Goal: Information Seeking & Learning: Learn about a topic

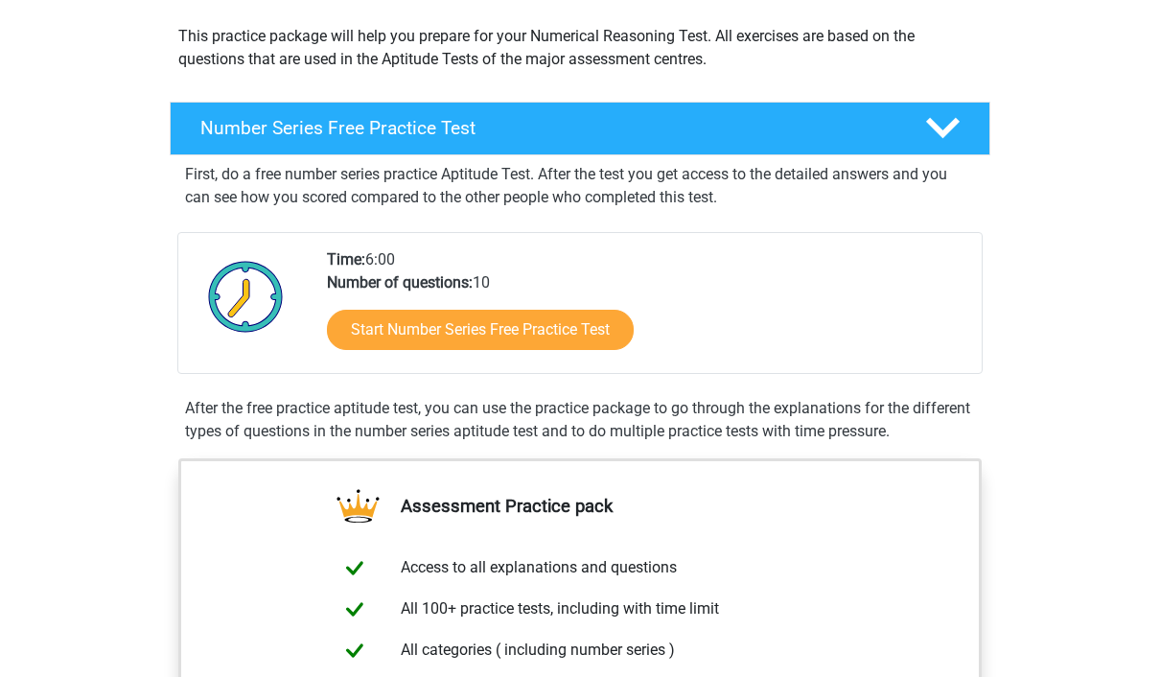
scroll to position [224, 0]
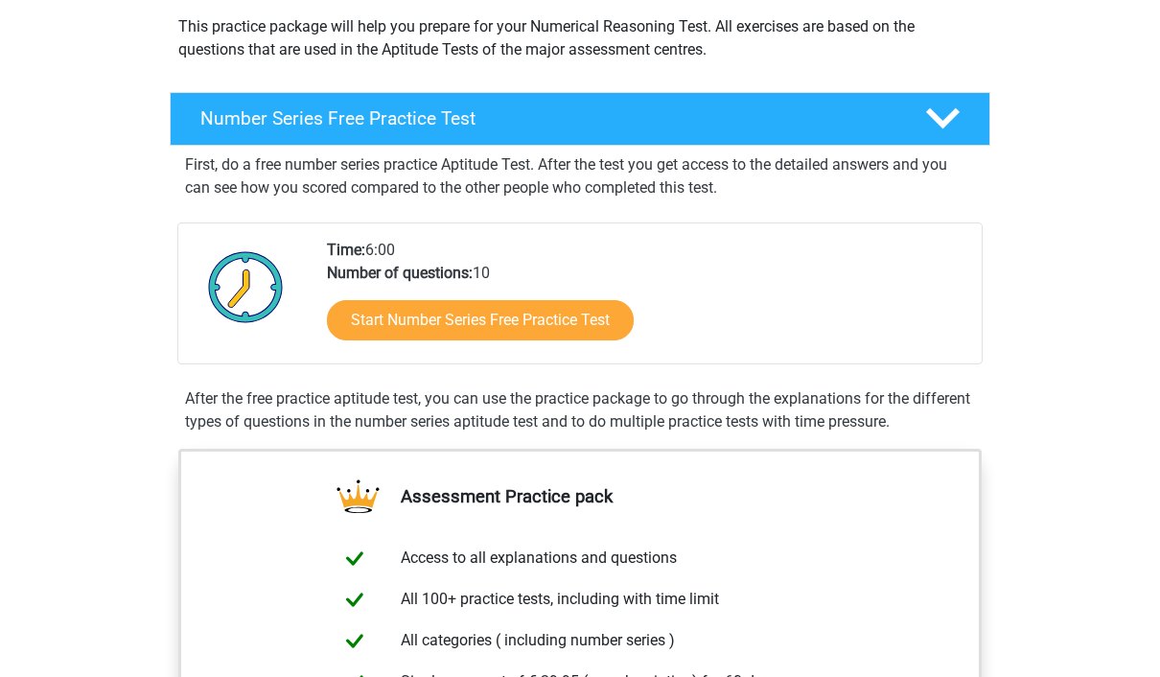
click at [589, 320] on link "Start Number Series Free Practice Test" at bounding box center [480, 320] width 307 height 40
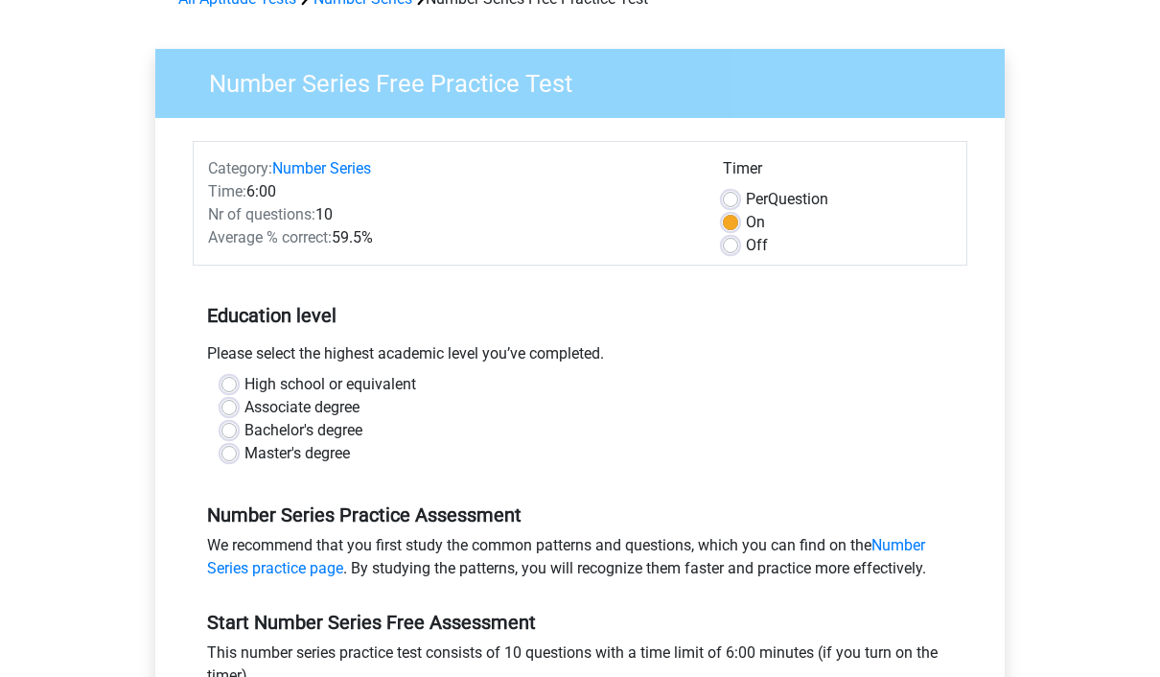
scroll to position [109, 0]
click at [244, 380] on label "High school or equivalent" at bounding box center [330, 383] width 172 height 23
click at [234, 380] on input "High school or equivalent" at bounding box center [228, 381] width 15 height 19
radio input "true"
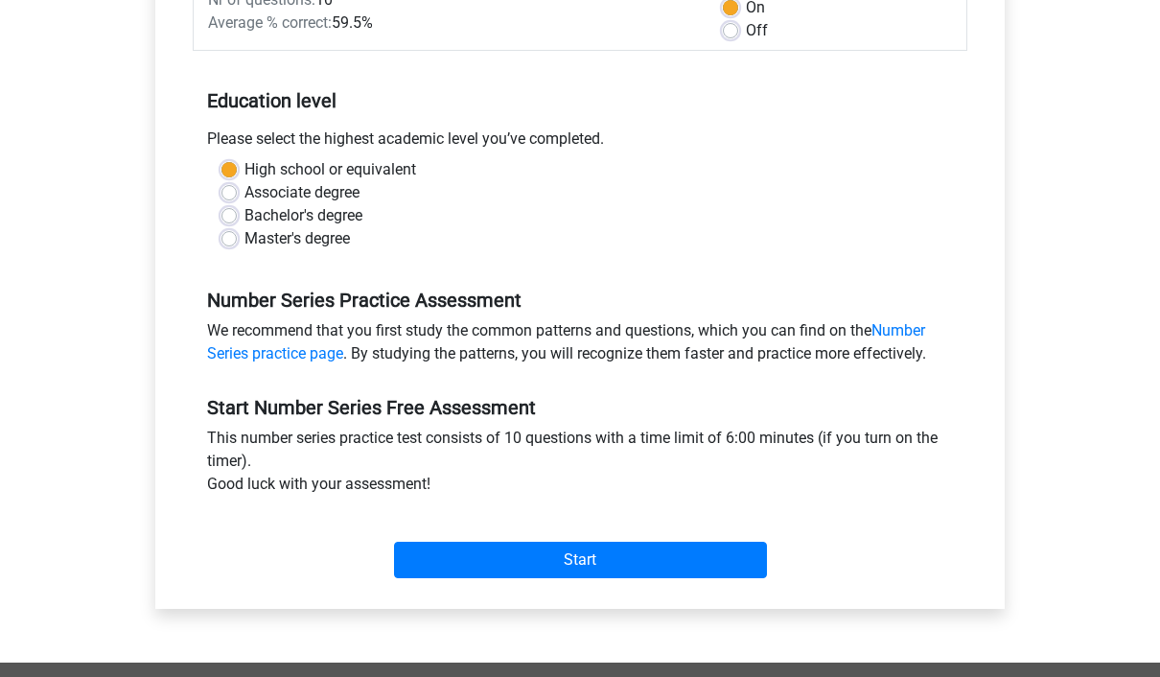
scroll to position [334, 0]
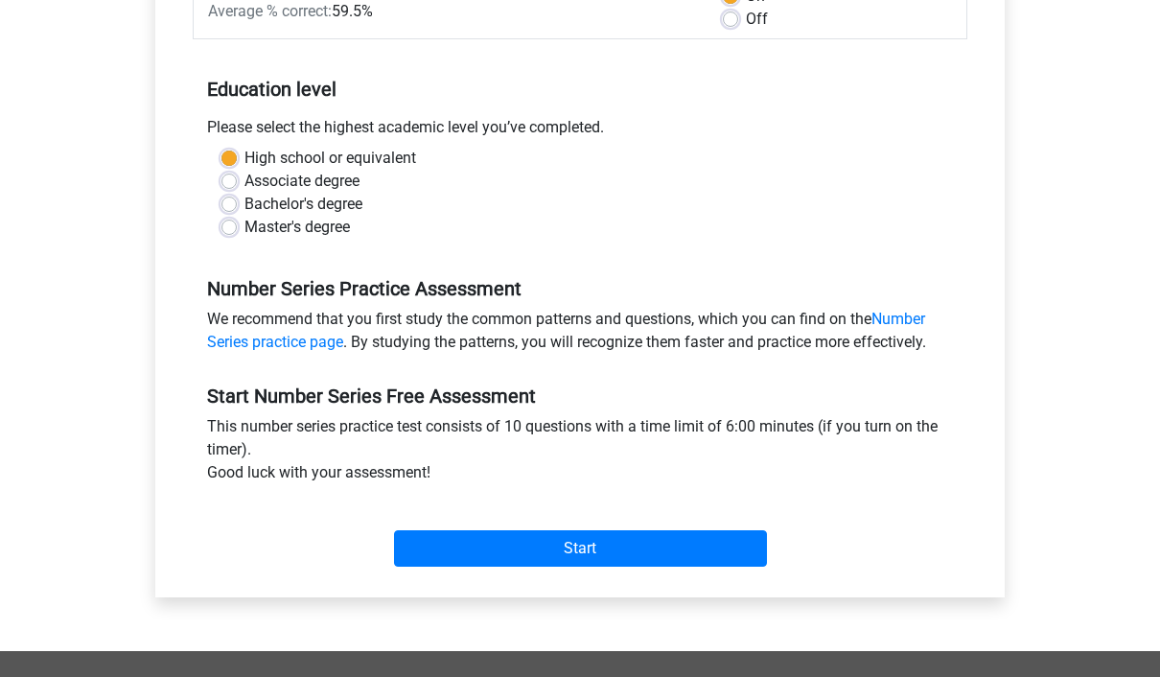
click at [634, 549] on input "Start" at bounding box center [580, 548] width 373 height 36
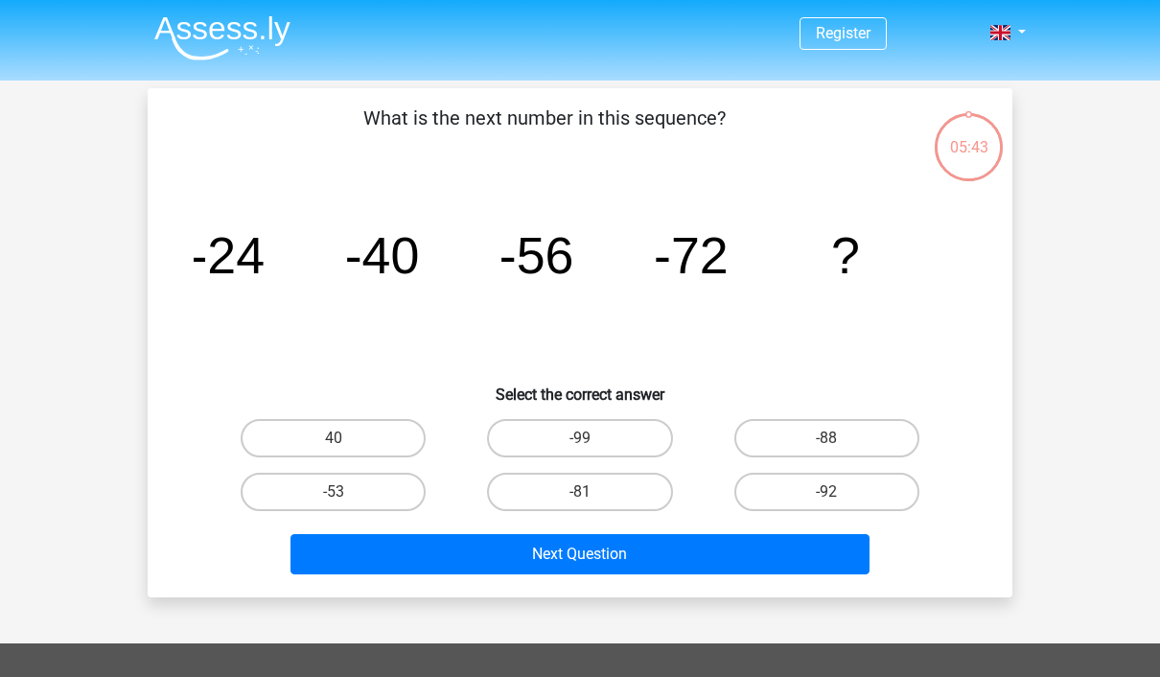
click at [877, 430] on label "-88" at bounding box center [826, 438] width 185 height 38
click at [839, 438] on input "-88" at bounding box center [832, 444] width 12 height 12
radio input "true"
click at [813, 555] on button "Next Question" at bounding box center [580, 554] width 580 height 40
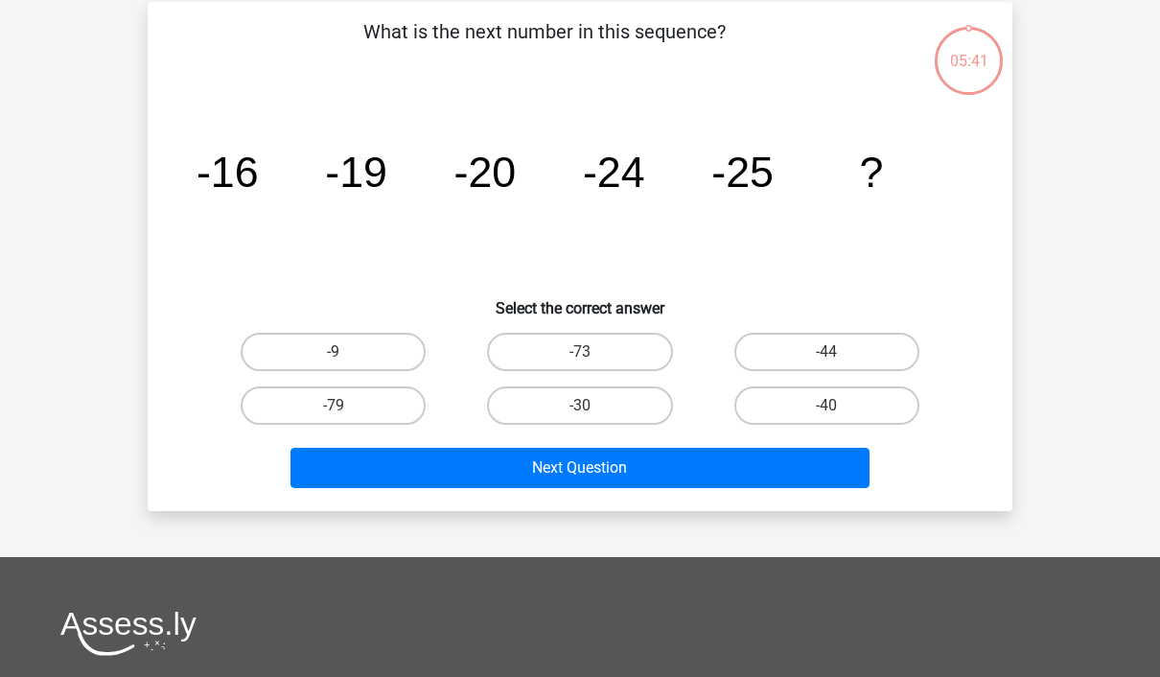
scroll to position [88, 0]
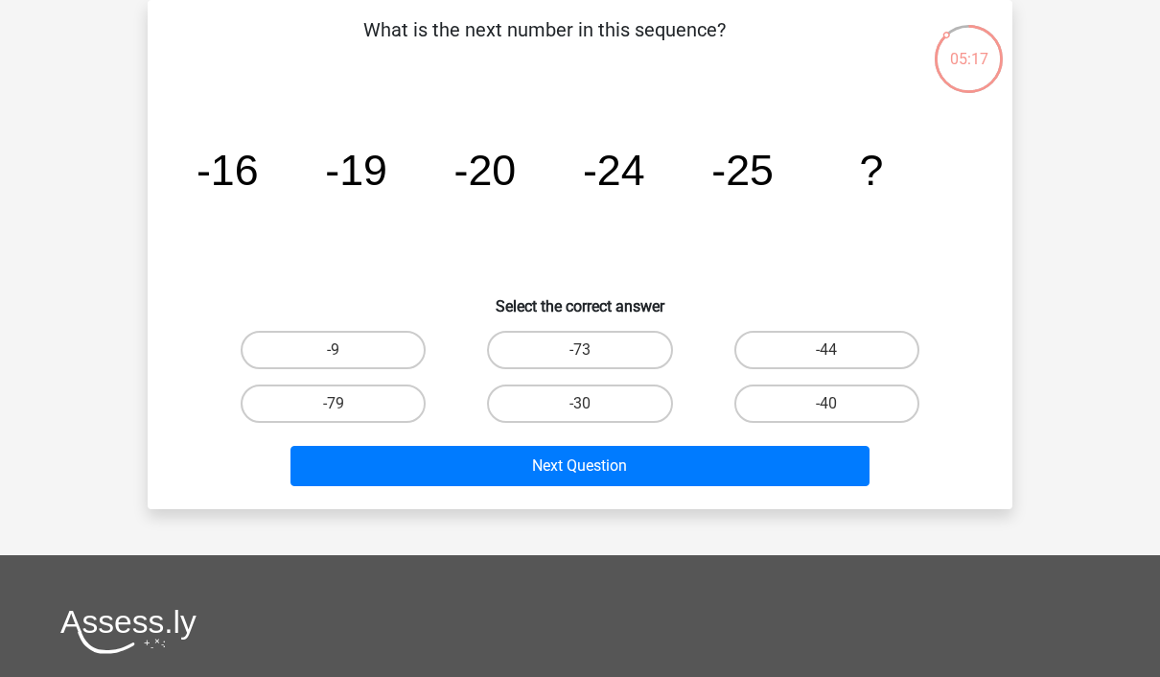
click at [394, 200] on icon "image/svg+xml -16 -19 -20 -24 -25 ?" at bounding box center [580, 185] width 772 height 194
click at [640, 412] on label "-30" at bounding box center [579, 403] width 185 height 38
click at [592, 412] on input "-30" at bounding box center [586, 409] width 12 height 12
radio input "true"
click at [691, 468] on button "Next Question" at bounding box center [580, 466] width 580 height 40
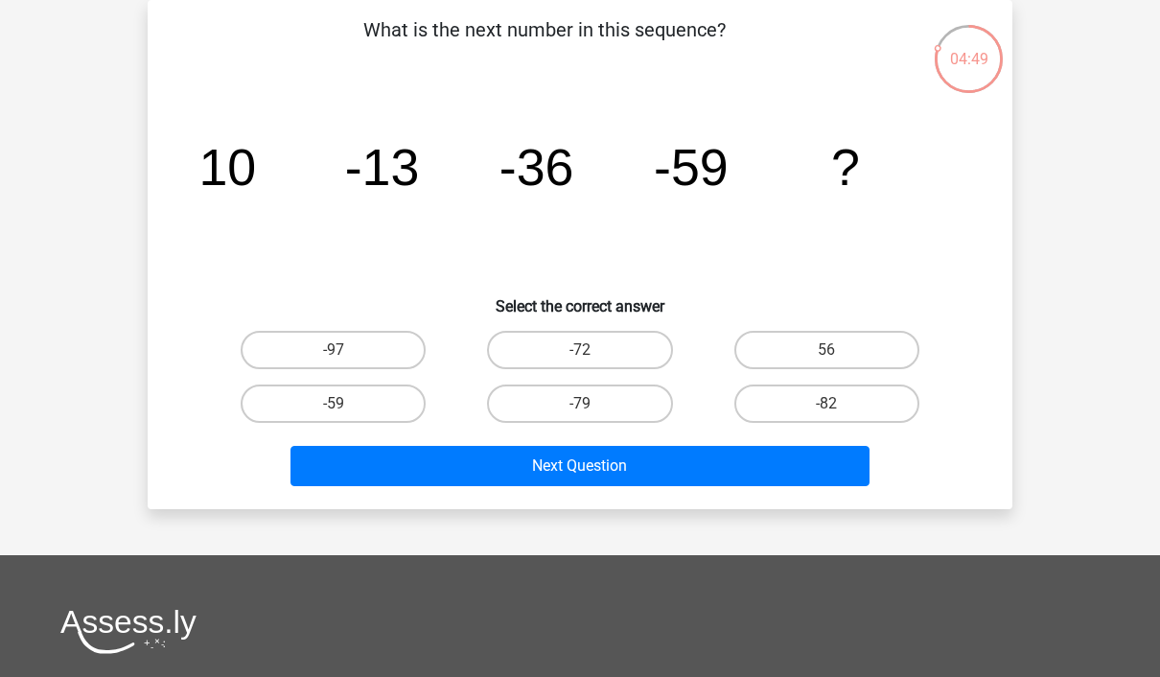
click at [854, 413] on label "-82" at bounding box center [826, 403] width 185 height 38
click at [839, 413] on input "-82" at bounding box center [832, 409] width 12 height 12
radio input "true"
click at [821, 472] on button "Next Question" at bounding box center [580, 466] width 580 height 40
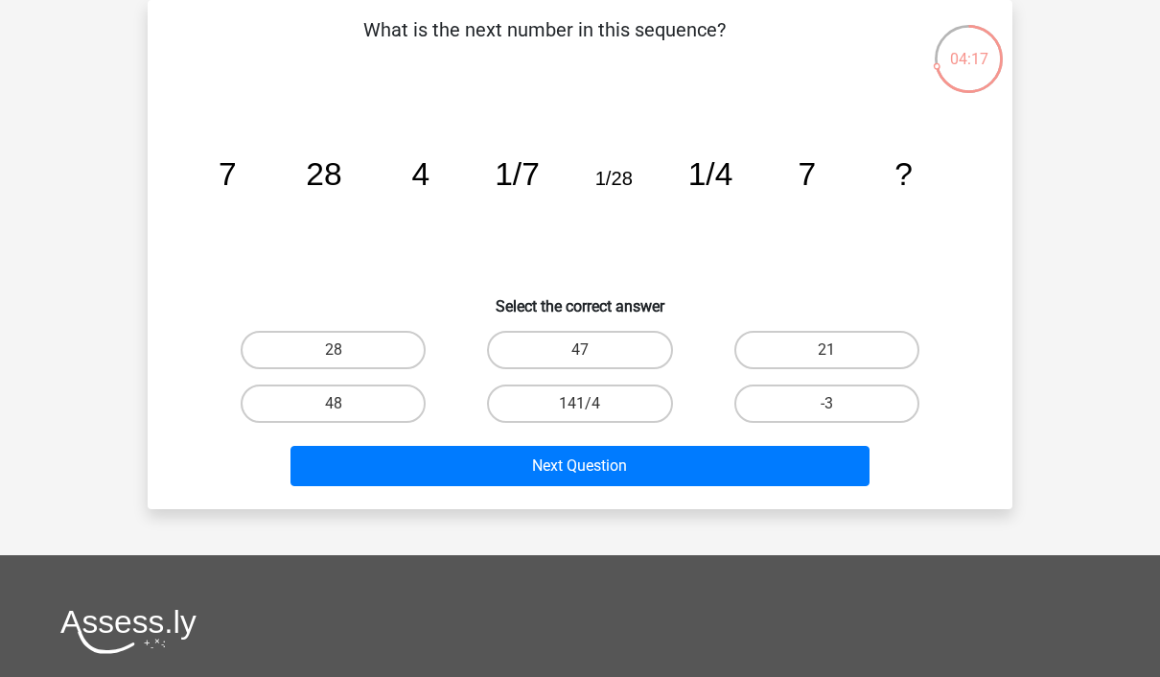
click at [392, 346] on label "28" at bounding box center [333, 350] width 185 height 38
click at [346, 350] on input "28" at bounding box center [340, 356] width 12 height 12
radio input "true"
click at [772, 478] on button "Next Question" at bounding box center [580, 466] width 580 height 40
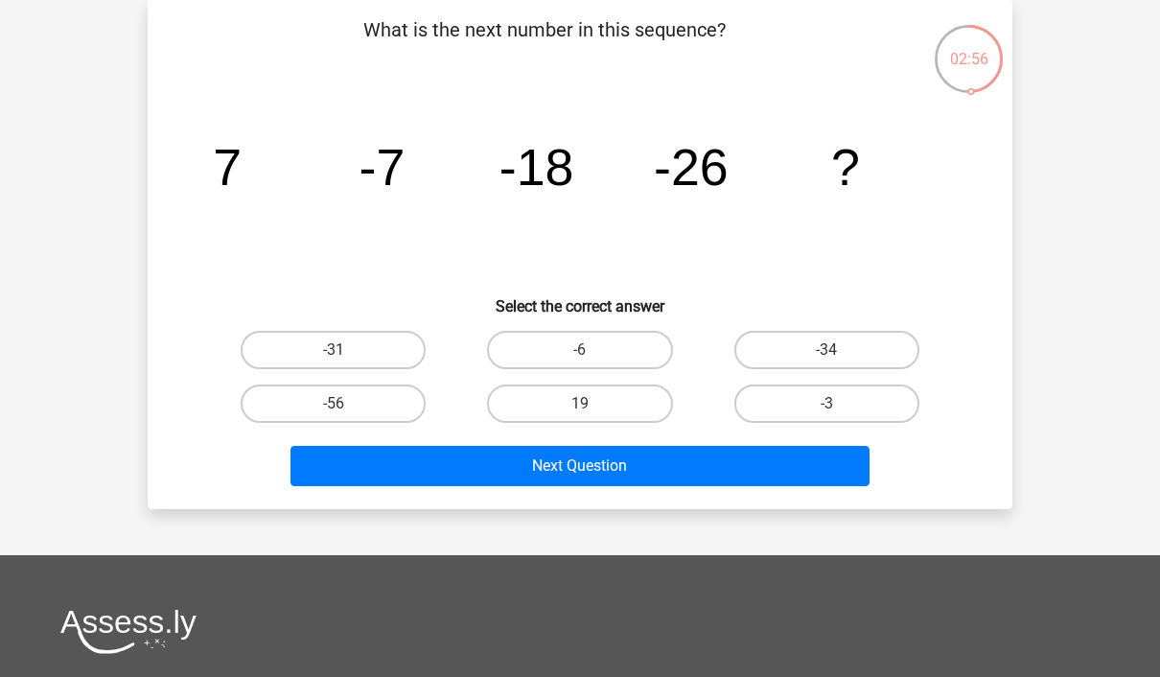
click at [312, 348] on label "-31" at bounding box center [333, 350] width 185 height 38
click at [334, 350] on input "-31" at bounding box center [340, 356] width 12 height 12
radio input "true"
click at [334, 468] on button "Next Question" at bounding box center [580, 466] width 580 height 40
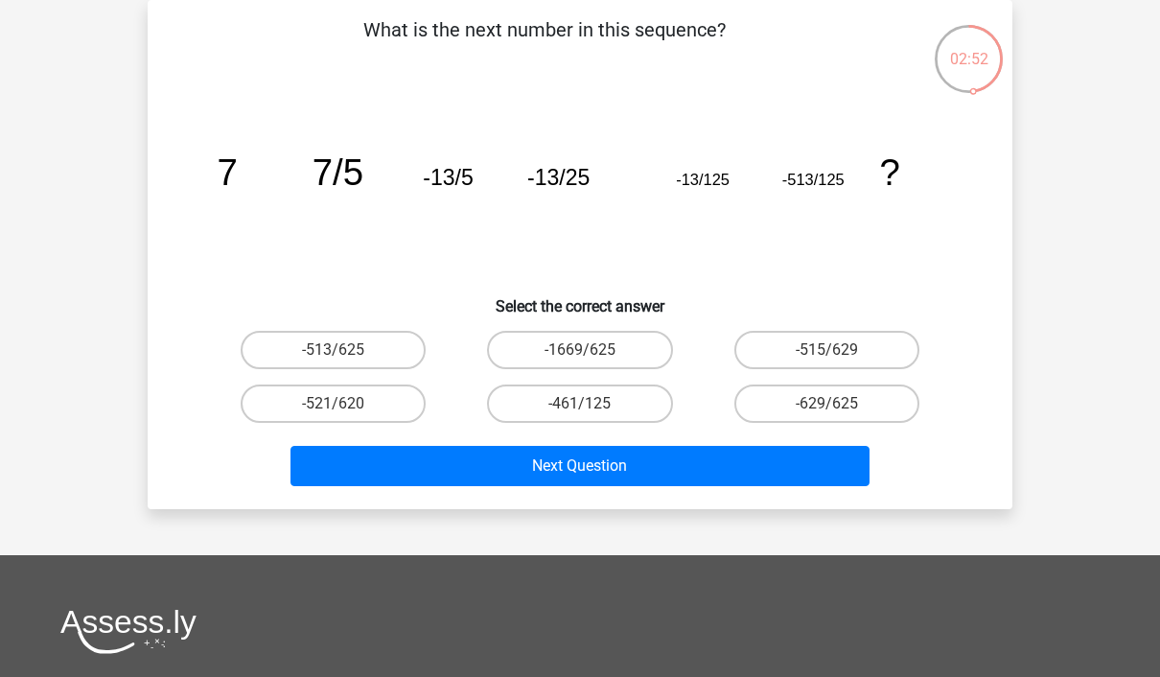
click at [309, 351] on label "-513/625" at bounding box center [333, 350] width 185 height 38
click at [334, 351] on input "-513/625" at bounding box center [340, 356] width 12 height 12
radio input "true"
click at [361, 471] on button "Next Question" at bounding box center [580, 466] width 580 height 40
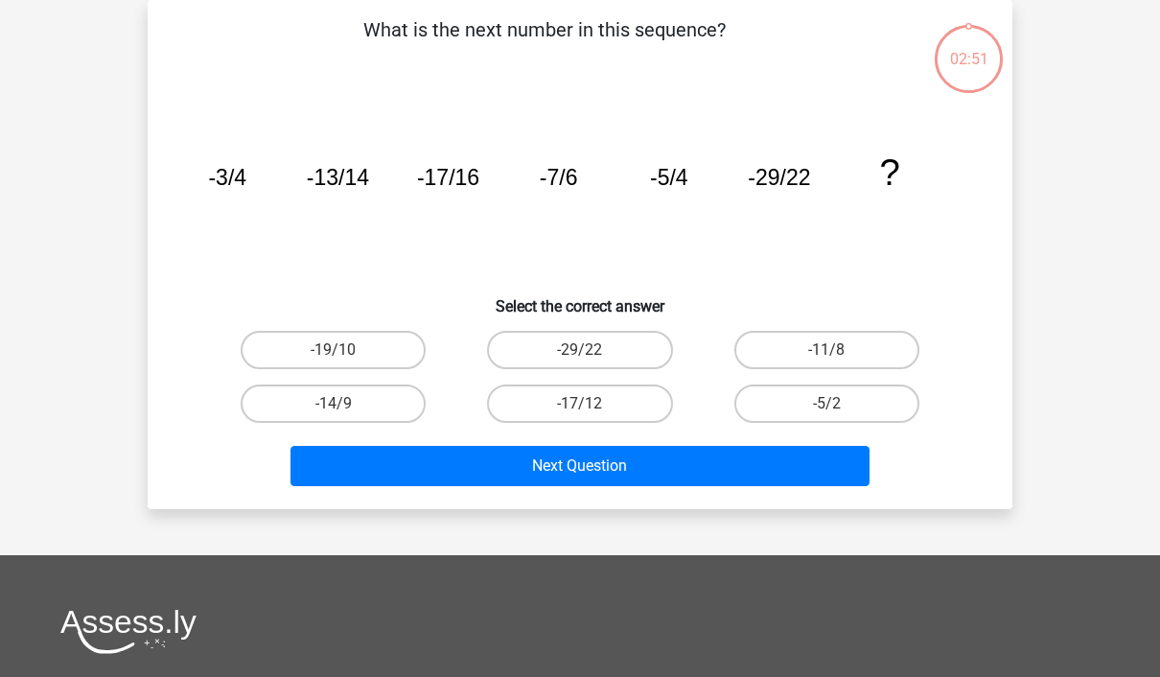
click at [315, 357] on label "-19/10" at bounding box center [333, 350] width 185 height 38
click at [334, 357] on input "-19/10" at bounding box center [340, 356] width 12 height 12
radio input "true"
click at [362, 467] on button "Next Question" at bounding box center [580, 466] width 580 height 40
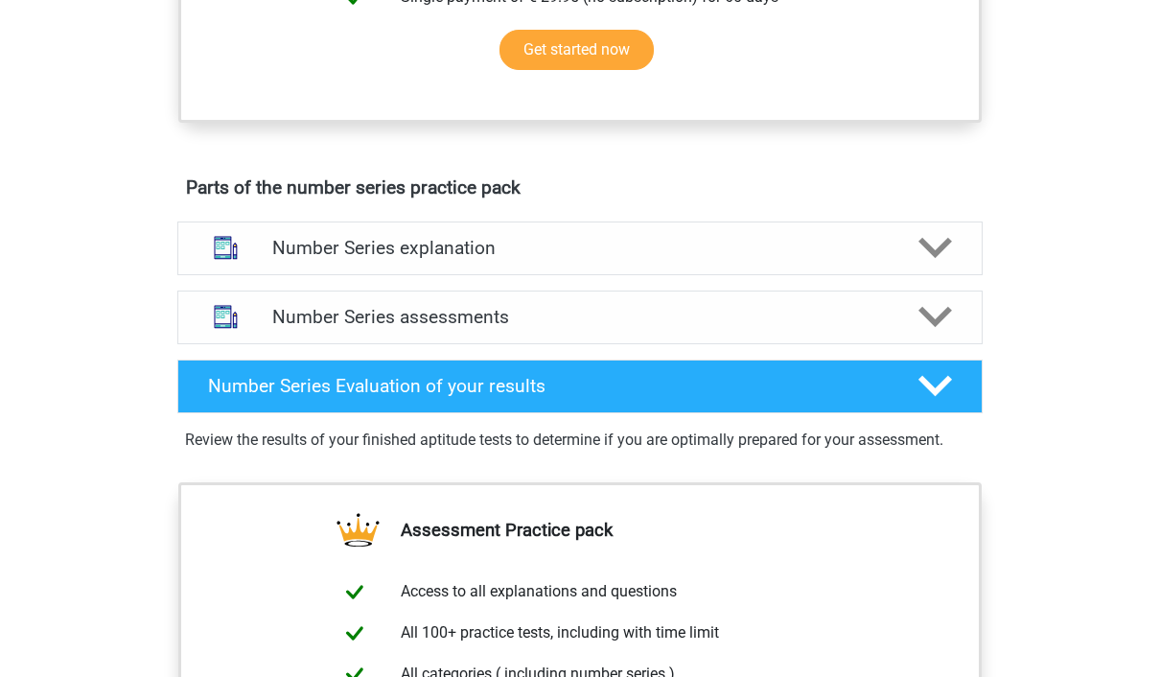
scroll to position [910, 0]
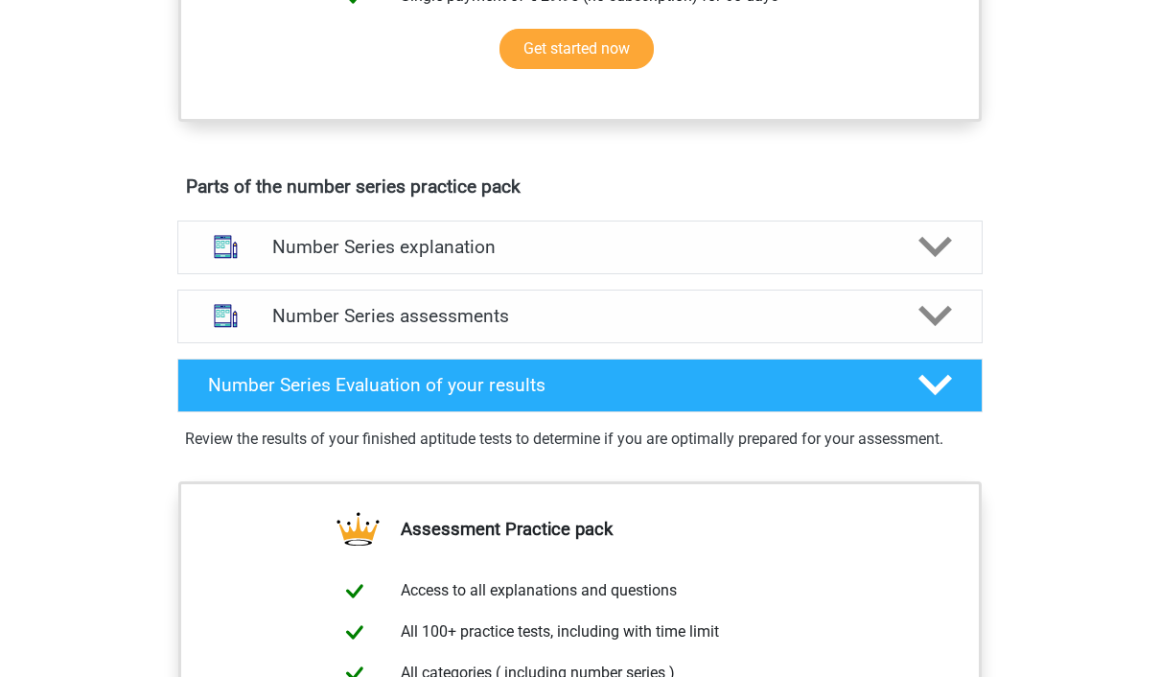
click at [780, 247] on div at bounding box center [934, 247] width 64 height 34
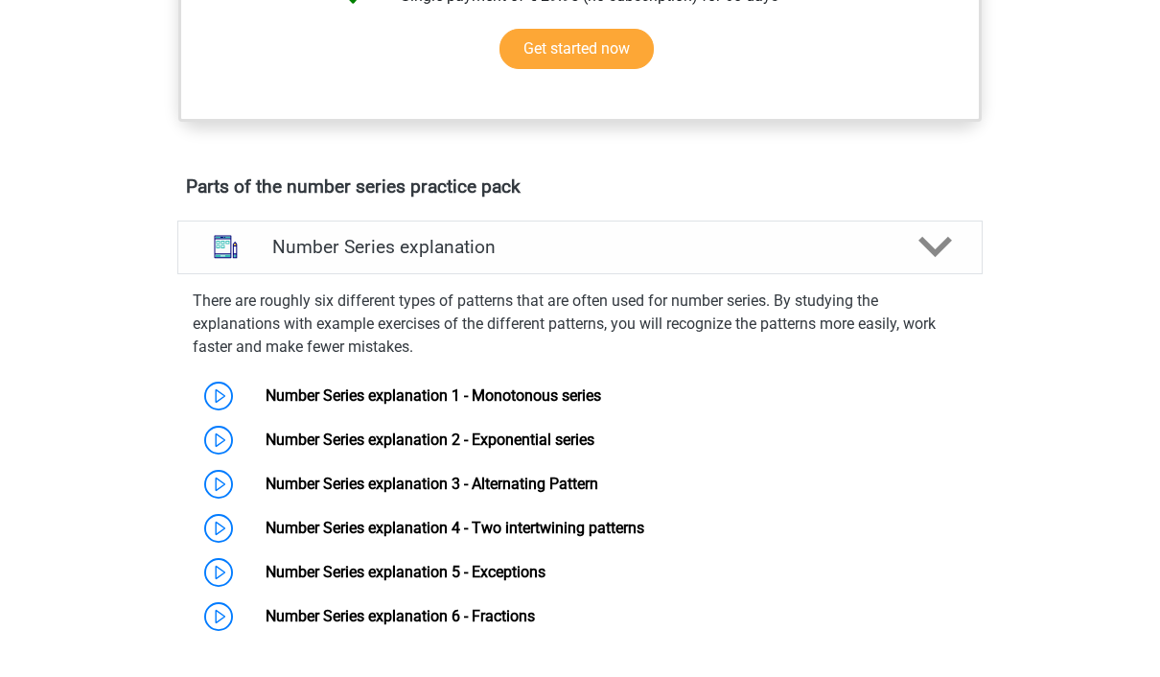
click at [780, 254] on div at bounding box center [934, 247] width 64 height 34
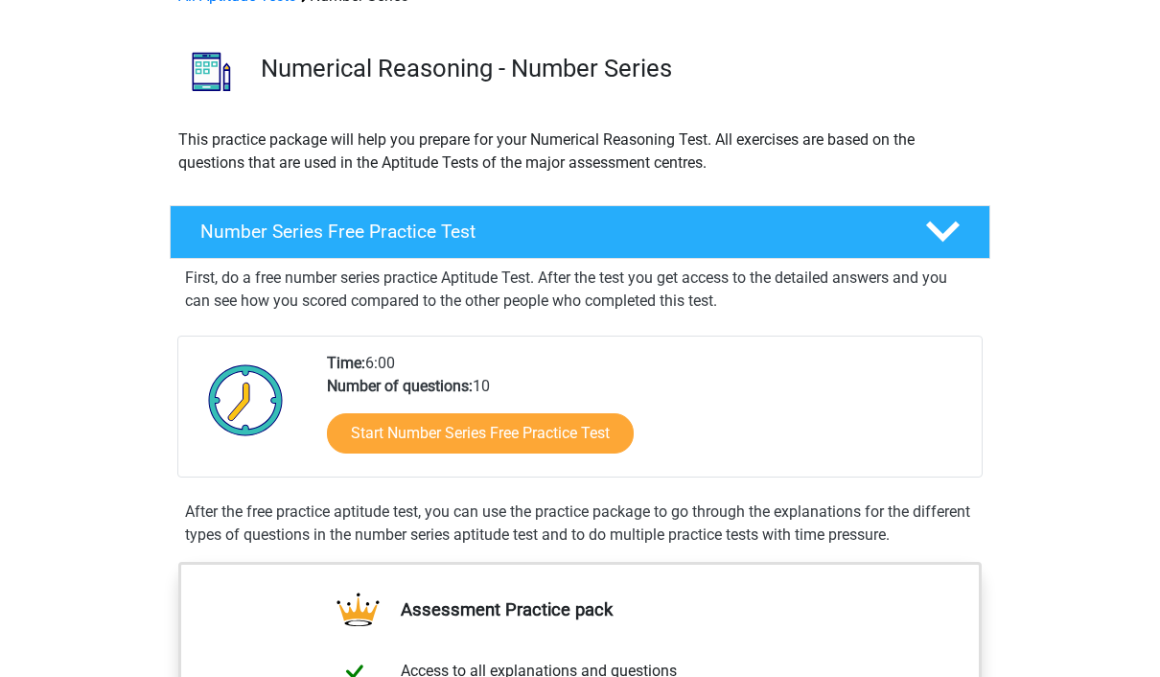
scroll to position [110, 0]
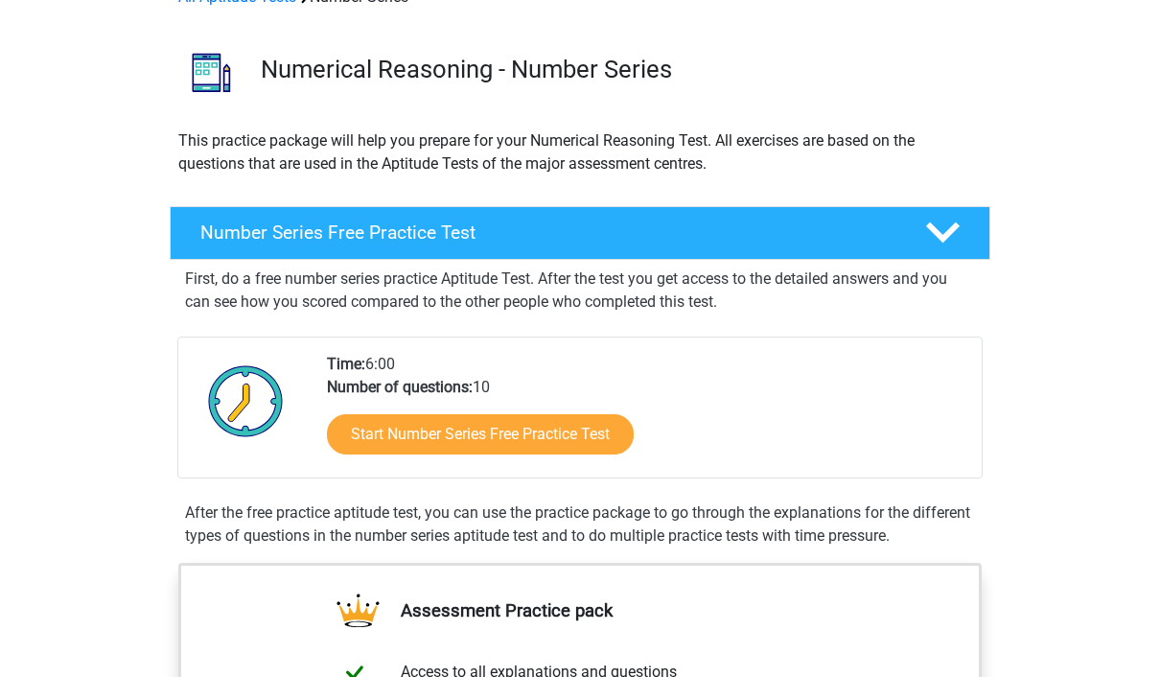
click at [618, 426] on link "Start Number Series Free Practice Test" at bounding box center [480, 434] width 307 height 40
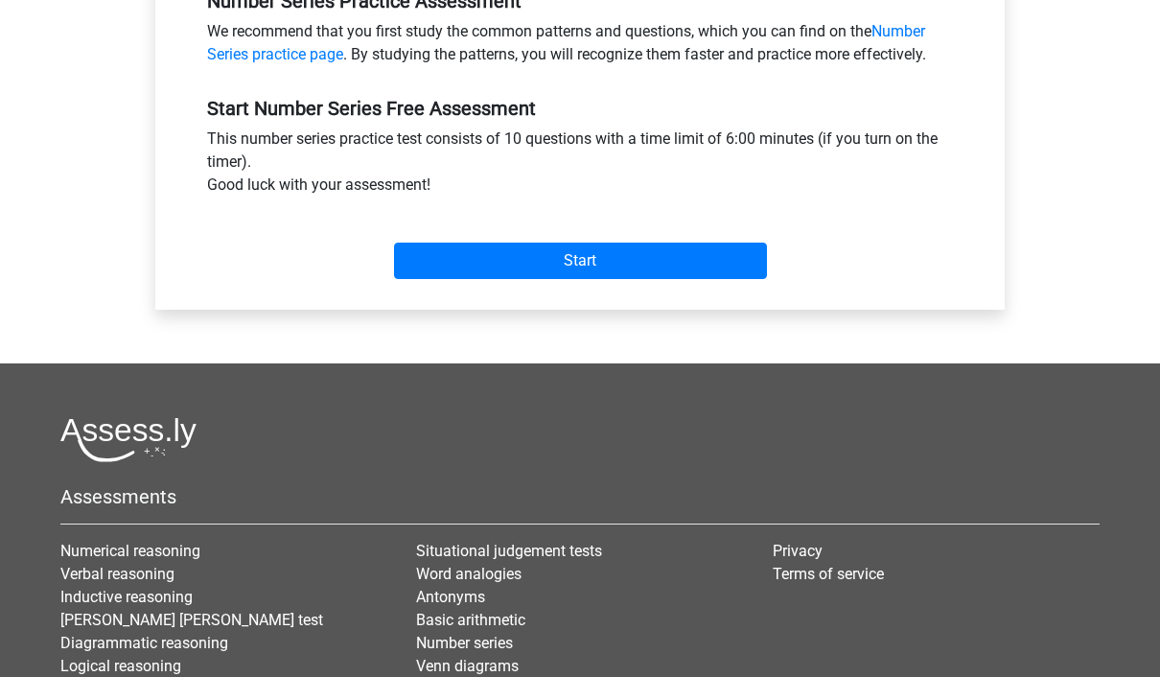
scroll to position [627, 0]
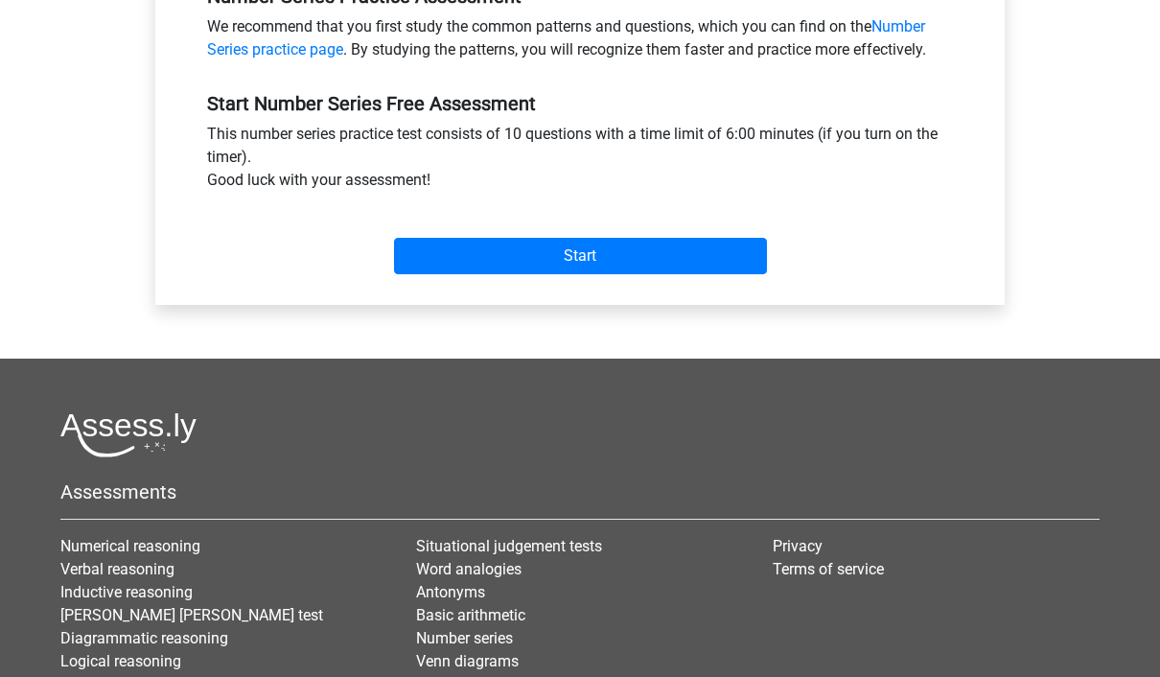
click at [717, 270] on input "Start" at bounding box center [580, 256] width 373 height 36
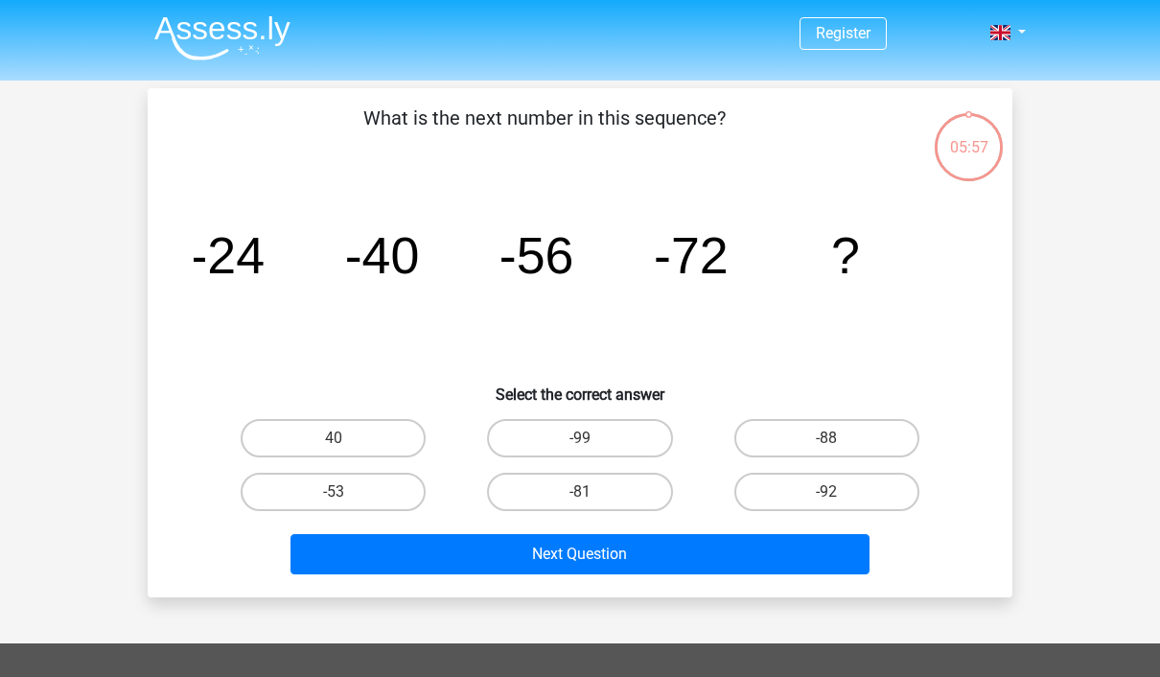
click at [844, 442] on label "-88" at bounding box center [826, 438] width 185 height 38
click at [839, 442] on input "-88" at bounding box center [832, 444] width 12 height 12
radio input "true"
click at [827, 553] on button "Next Question" at bounding box center [580, 554] width 580 height 40
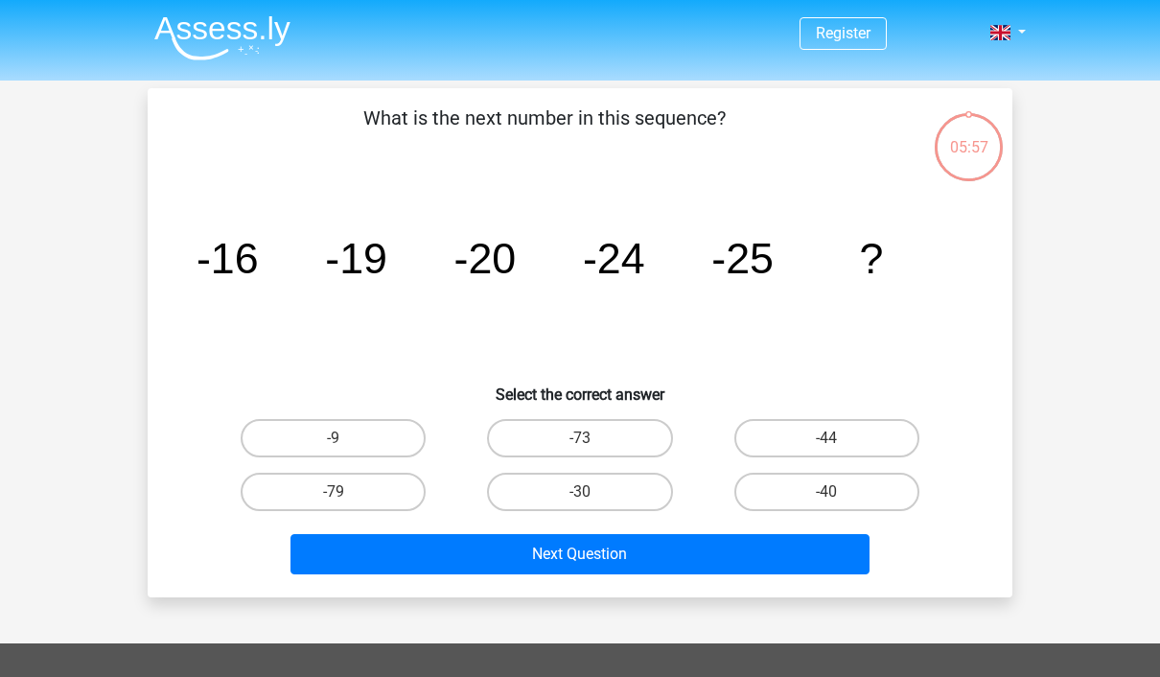
scroll to position [59, 0]
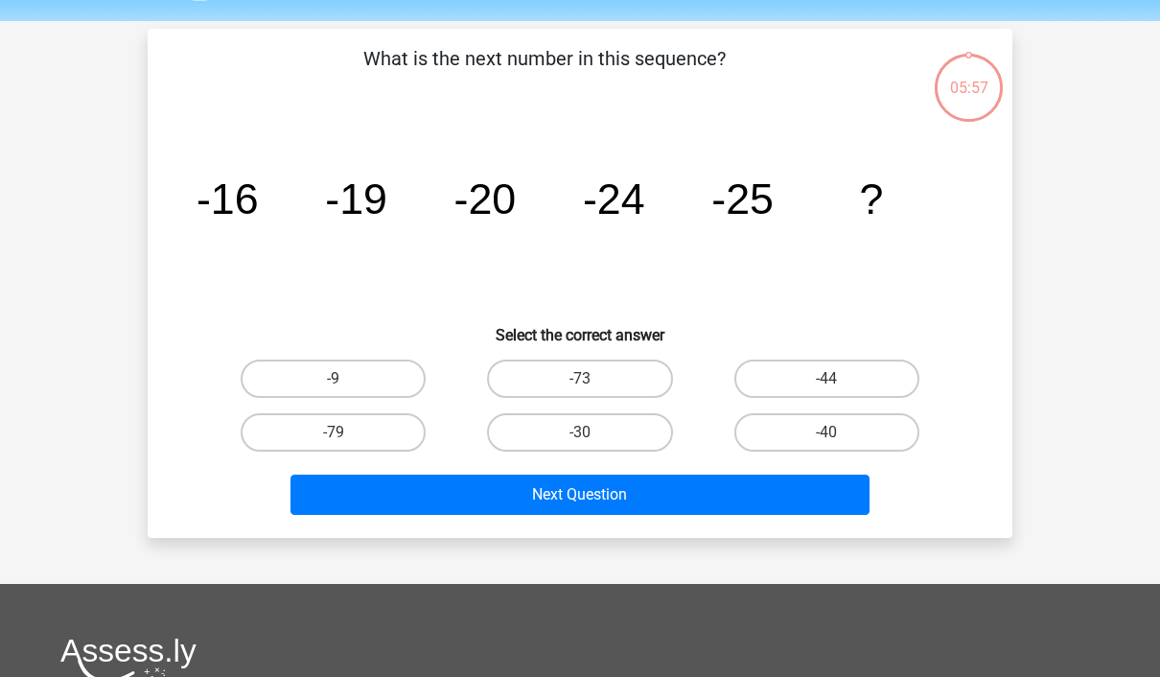
click at [850, 432] on label "-40" at bounding box center [826, 432] width 185 height 38
click at [839, 432] on input "-40" at bounding box center [832, 438] width 12 height 12
radio input "true"
click at [818, 501] on button "Next Question" at bounding box center [580, 494] width 580 height 40
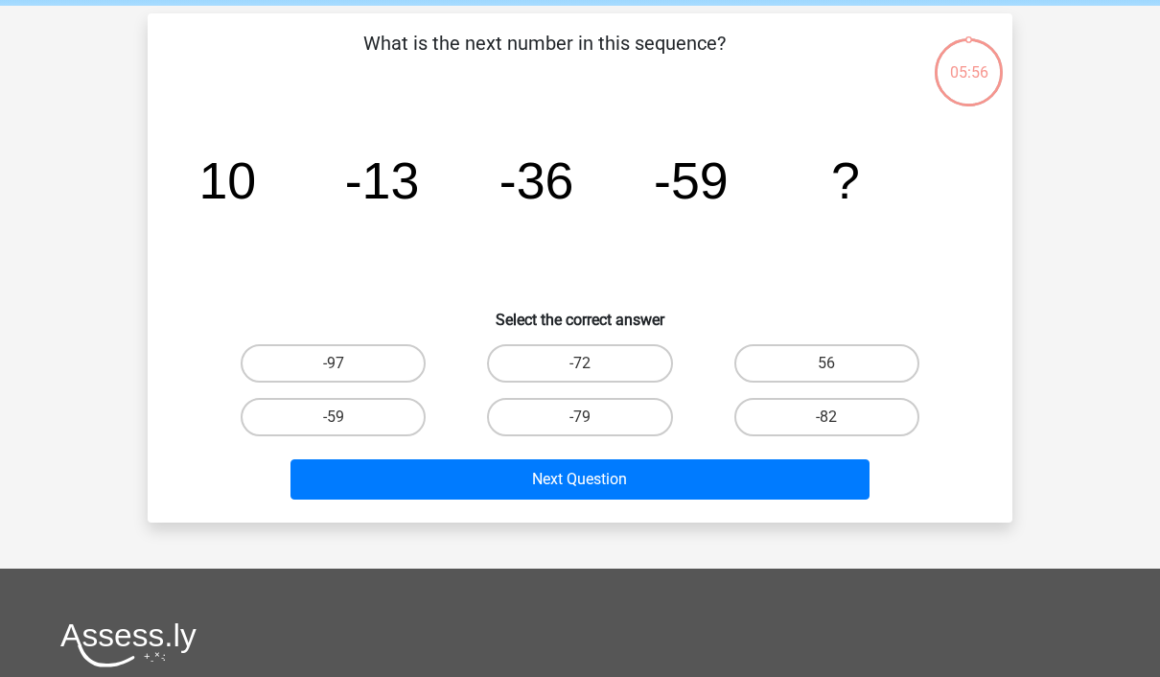
scroll to position [88, 0]
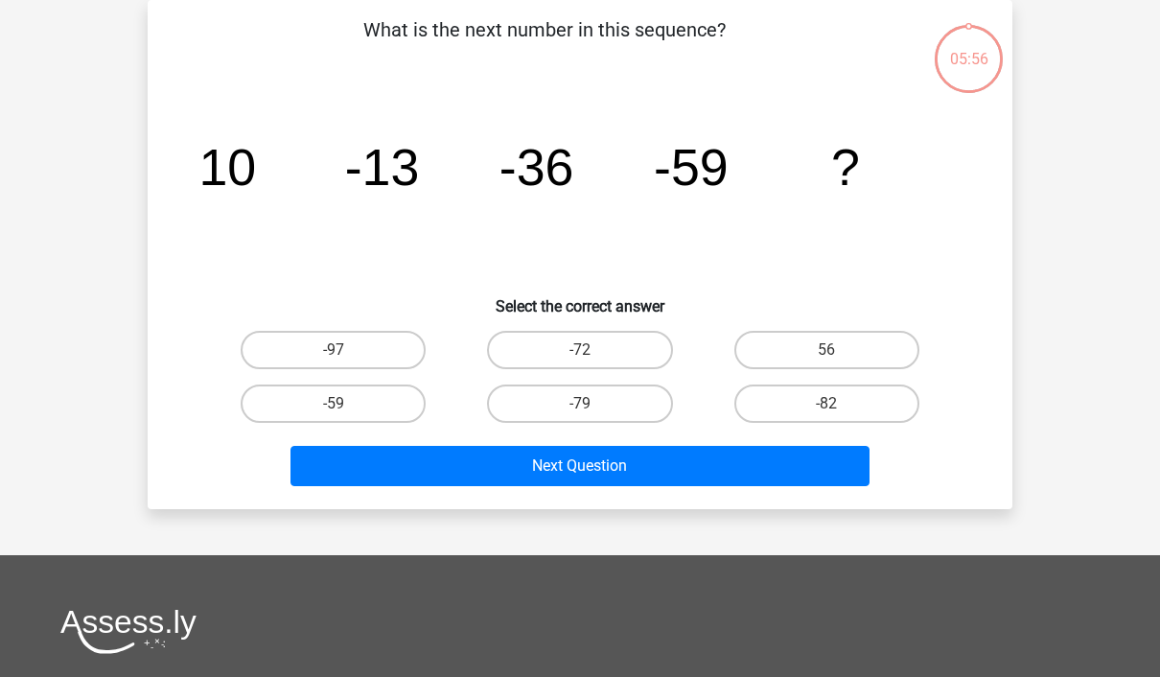
click at [857, 413] on label "-82" at bounding box center [826, 403] width 185 height 38
click at [839, 413] on input "-82" at bounding box center [832, 409] width 12 height 12
radio input "true"
click at [832, 472] on button "Next Question" at bounding box center [580, 466] width 580 height 40
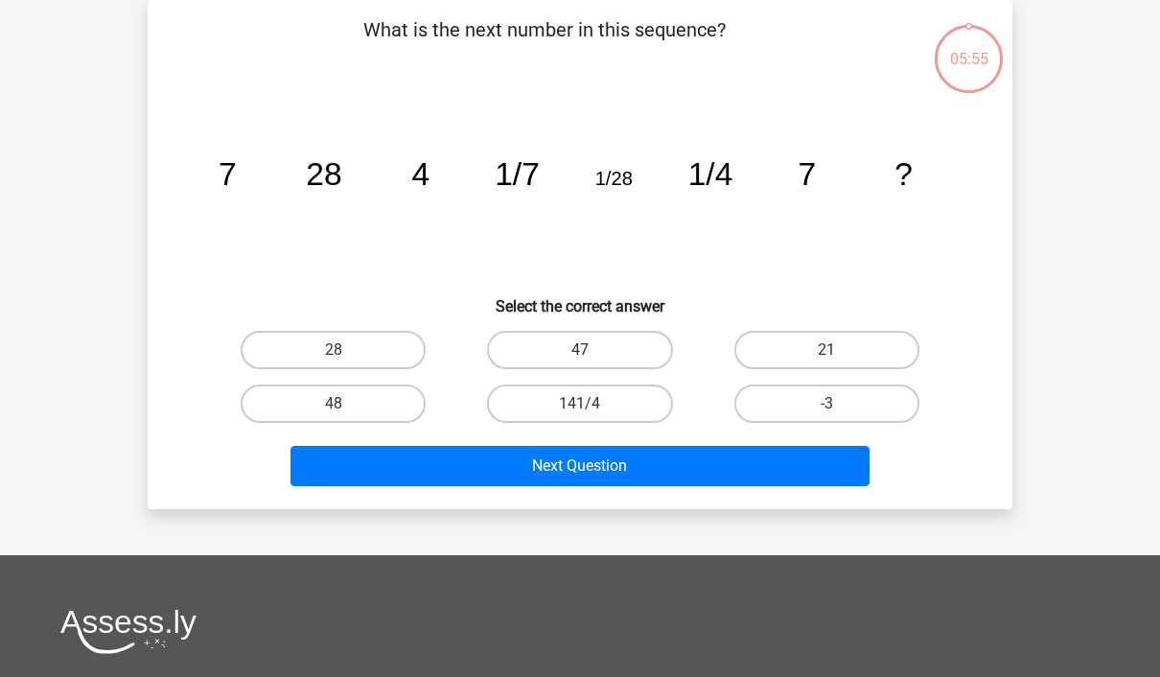
click at [856, 417] on label "-3" at bounding box center [826, 403] width 185 height 38
click at [839, 416] on input "-3" at bounding box center [832, 409] width 12 height 12
radio input "true"
click at [829, 472] on button "Next Question" at bounding box center [580, 466] width 580 height 40
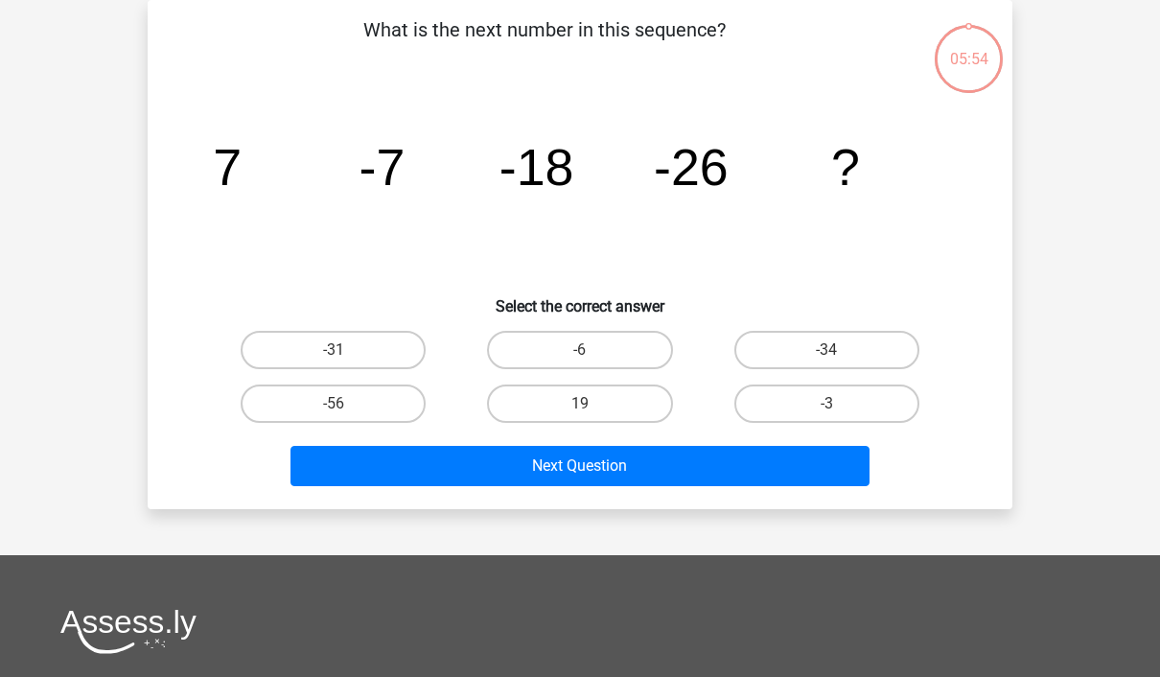
click at [852, 358] on label "-34" at bounding box center [826, 350] width 185 height 38
click at [839, 358] on input "-34" at bounding box center [832, 356] width 12 height 12
radio input "true"
click at [812, 477] on button "Next Question" at bounding box center [580, 466] width 580 height 40
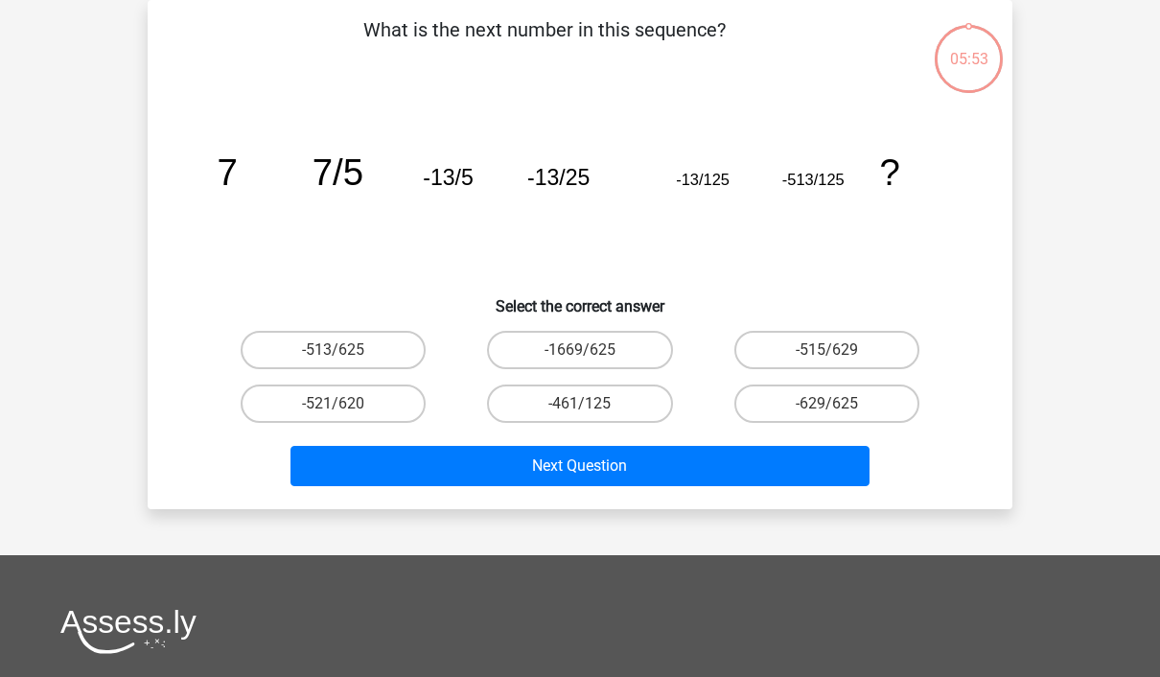
click at [319, 344] on label "-513/625" at bounding box center [333, 350] width 185 height 38
click at [334, 350] on input "-513/625" at bounding box center [340, 356] width 12 height 12
radio input "true"
click at [788, 467] on button "Next Question" at bounding box center [580, 466] width 580 height 40
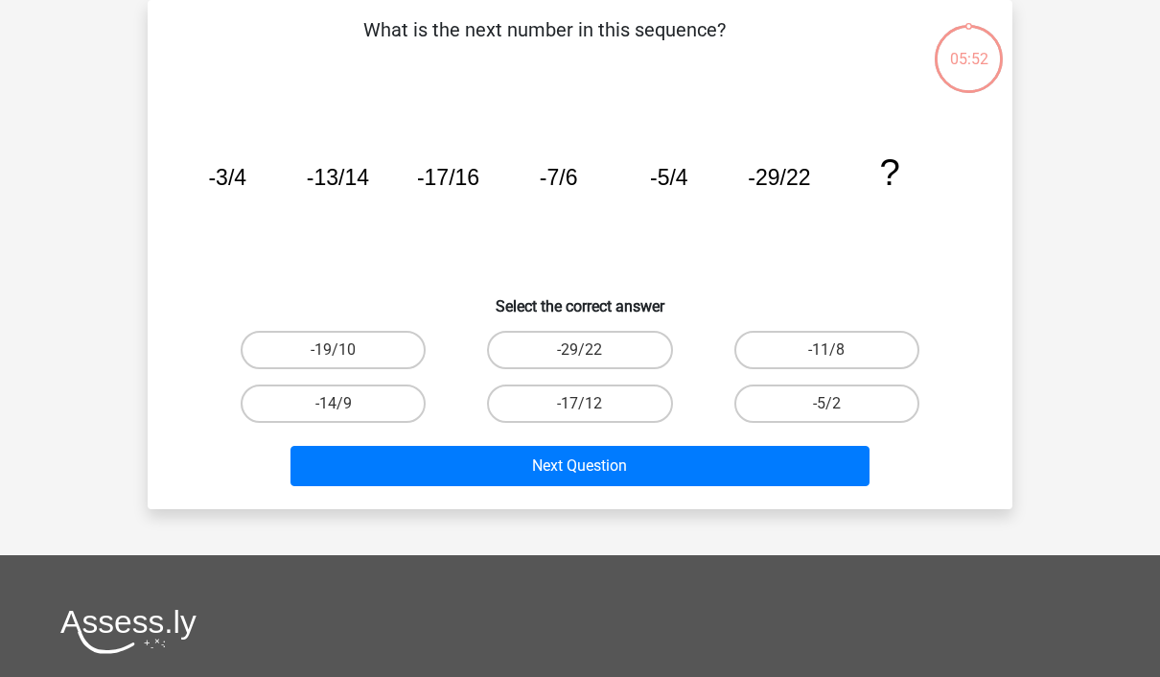
click at [535, 350] on label "-29/22" at bounding box center [579, 350] width 185 height 38
click at [580, 350] on input "-29/22" at bounding box center [586, 356] width 12 height 12
radio input "true"
click at [788, 467] on button "Next Question" at bounding box center [580, 466] width 580 height 40
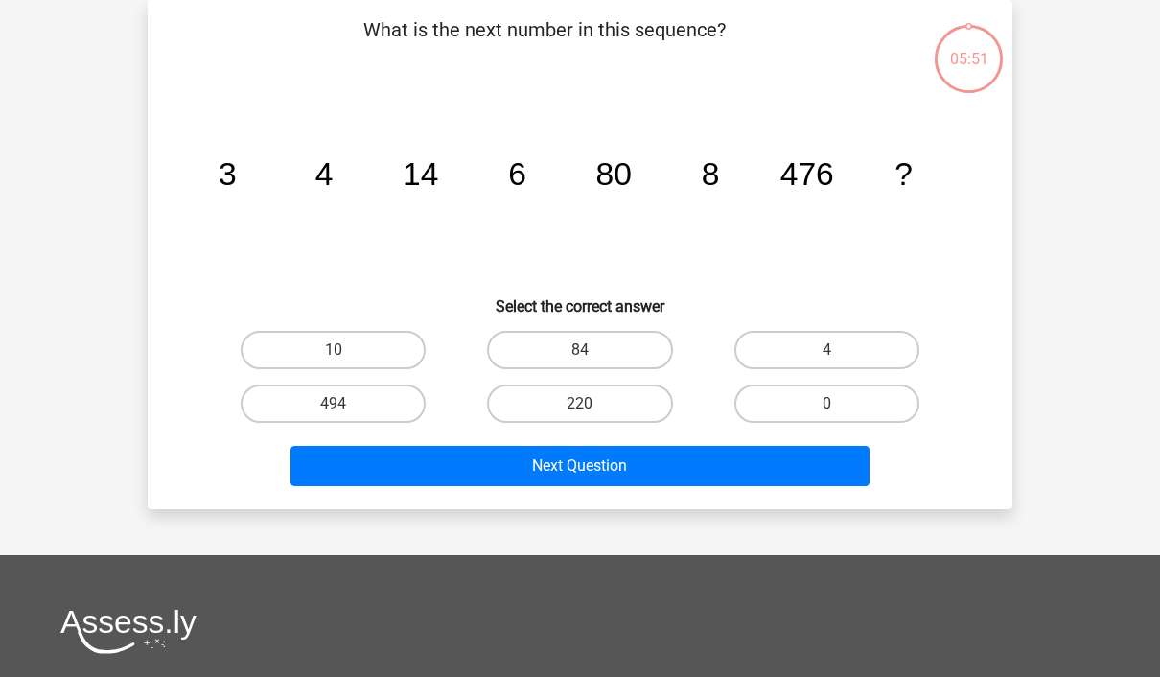
click at [542, 403] on label "220" at bounding box center [579, 403] width 185 height 38
click at [580, 403] on input "220" at bounding box center [586, 409] width 12 height 12
radio input "true"
click at [785, 464] on button "Next Question" at bounding box center [580, 466] width 580 height 40
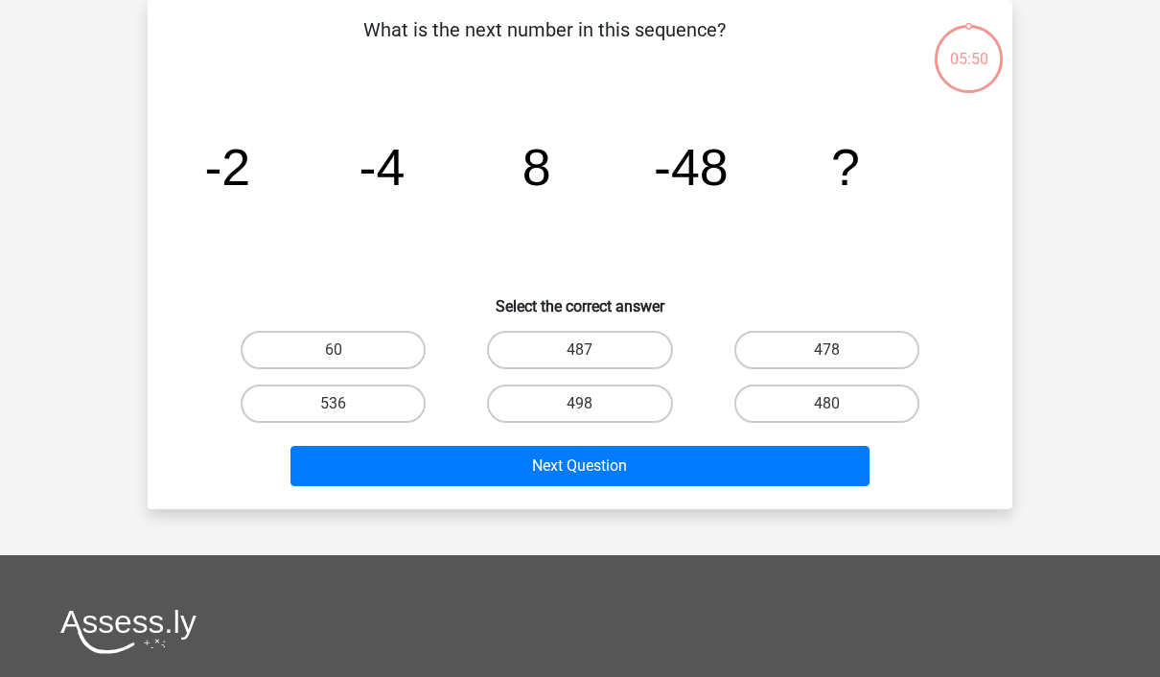
click at [319, 355] on label "60" at bounding box center [333, 350] width 185 height 38
click at [334, 355] on input "60" at bounding box center [340, 356] width 12 height 12
radio input "true"
click at [781, 468] on button "Next Question" at bounding box center [580, 466] width 580 height 40
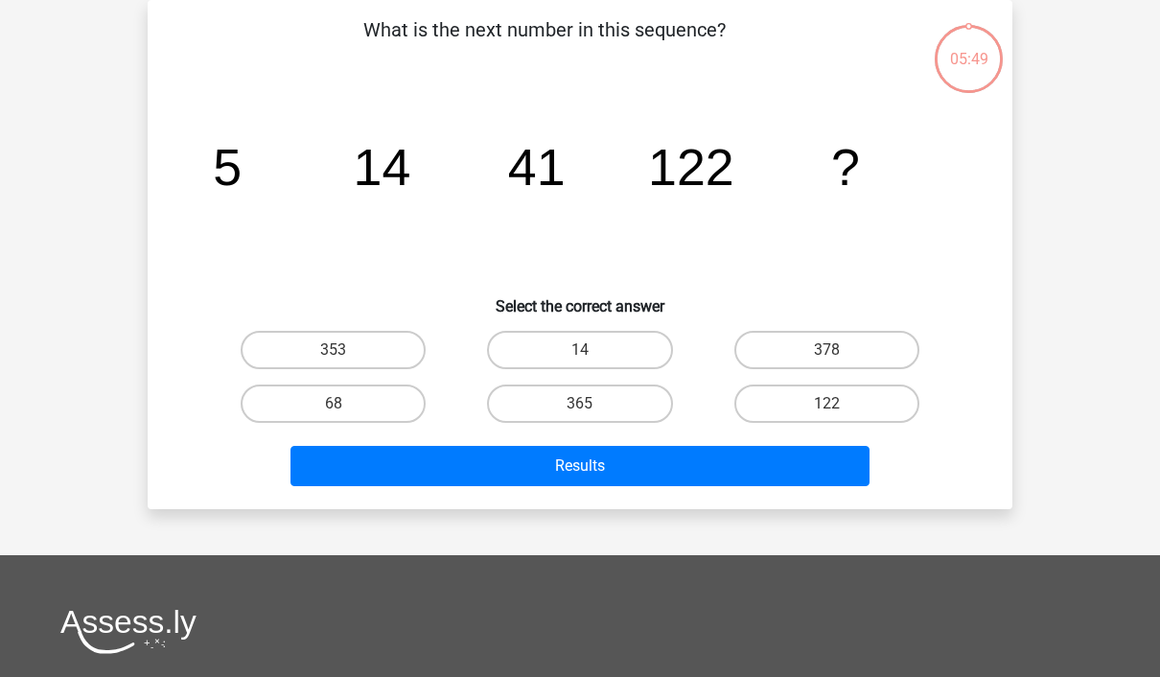
click at [548, 392] on label "365" at bounding box center [579, 403] width 185 height 38
click at [580, 403] on input "365" at bounding box center [586, 409] width 12 height 12
radio input "true"
click at [779, 463] on button "Results" at bounding box center [580, 466] width 580 height 40
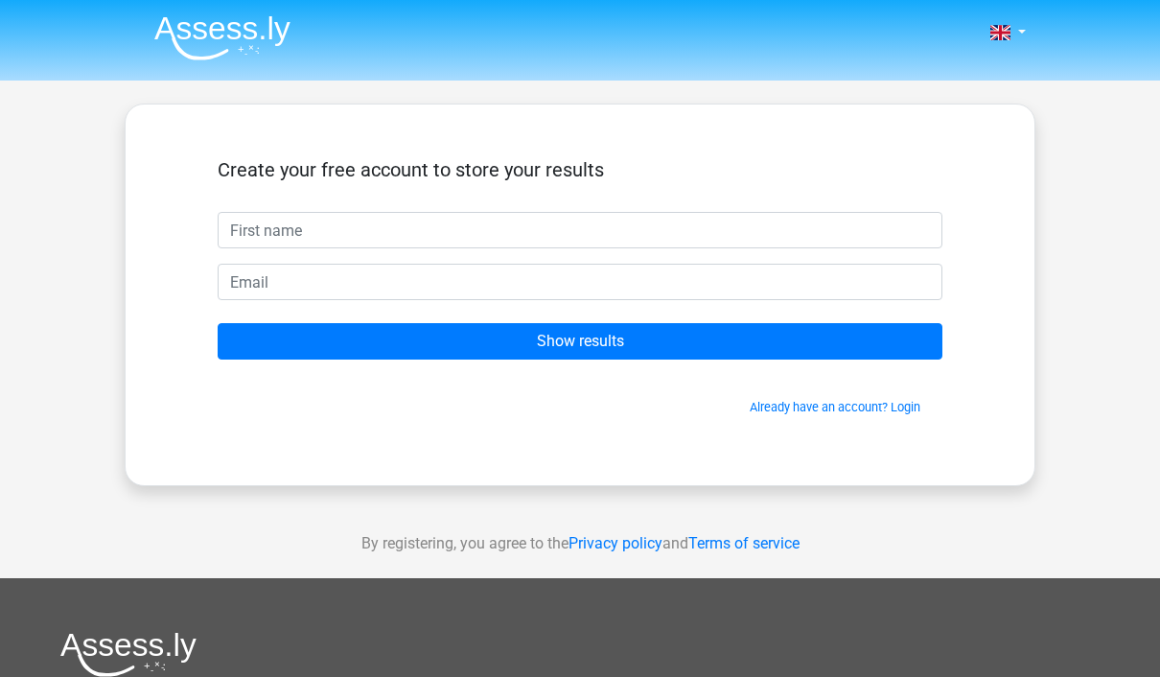
click at [242, 225] on input "text" at bounding box center [580, 230] width 725 height 36
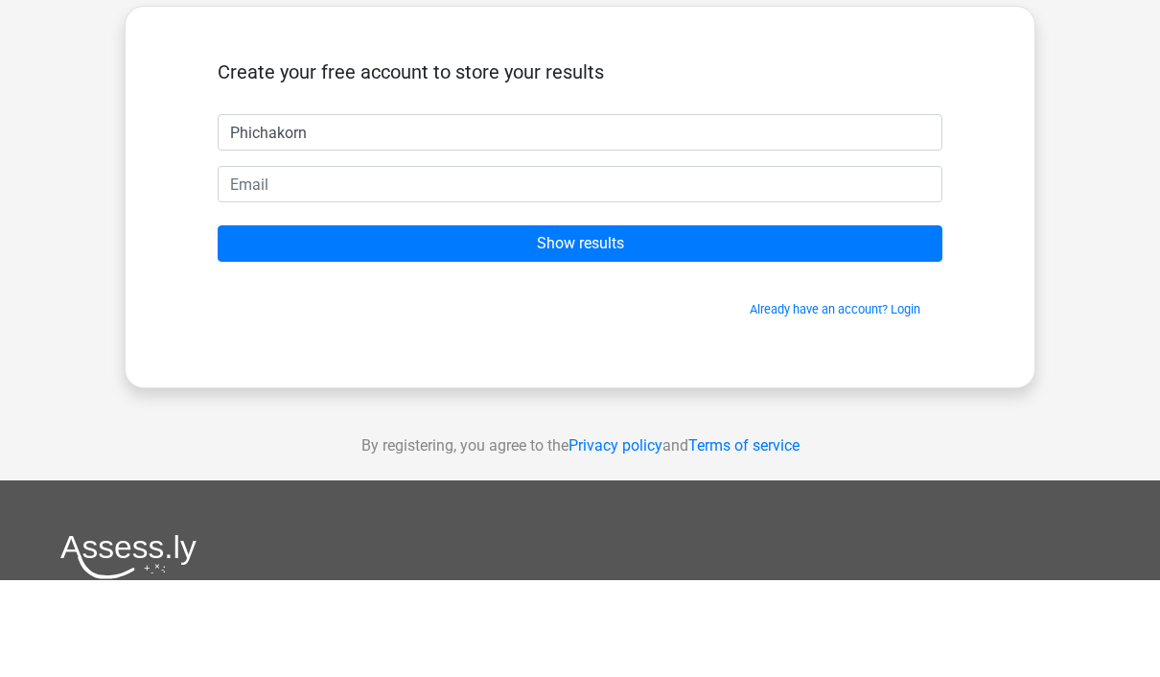
type input "Phichakorn"
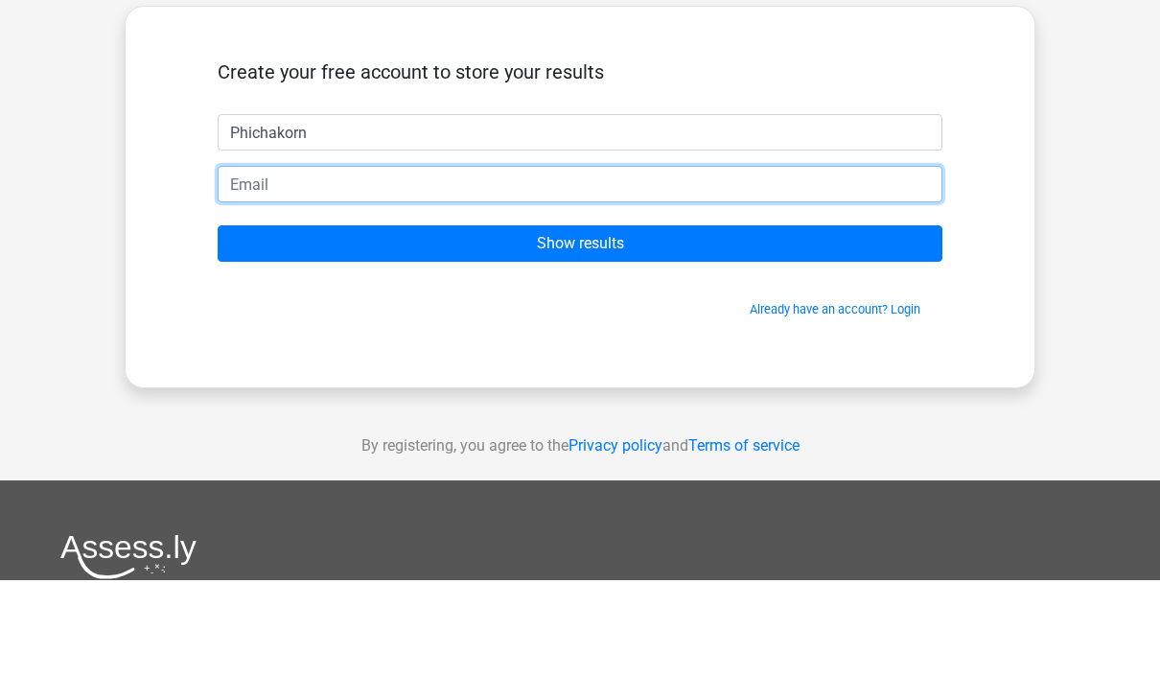
click at [243, 264] on input "email" at bounding box center [580, 282] width 725 height 36
type input "[EMAIL_ADDRESS][DOMAIN_NAME]"
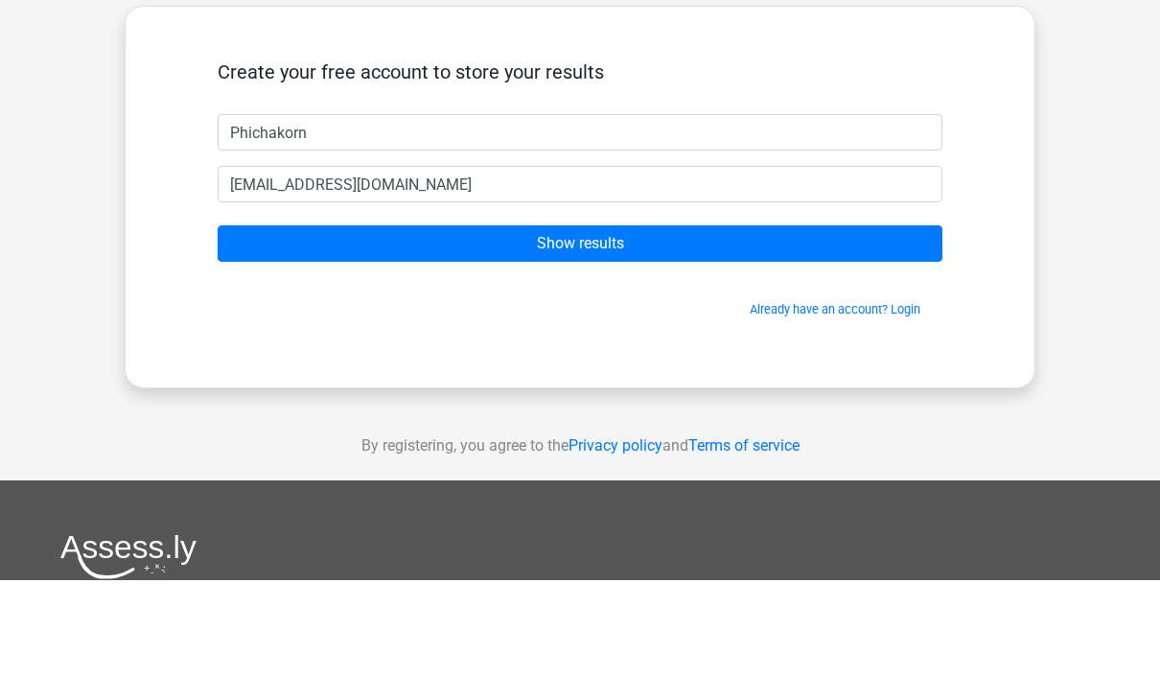
click at [235, 323] on input "Show results" at bounding box center [580, 341] width 725 height 36
